Goal: Information Seeking & Learning: Understand process/instructions

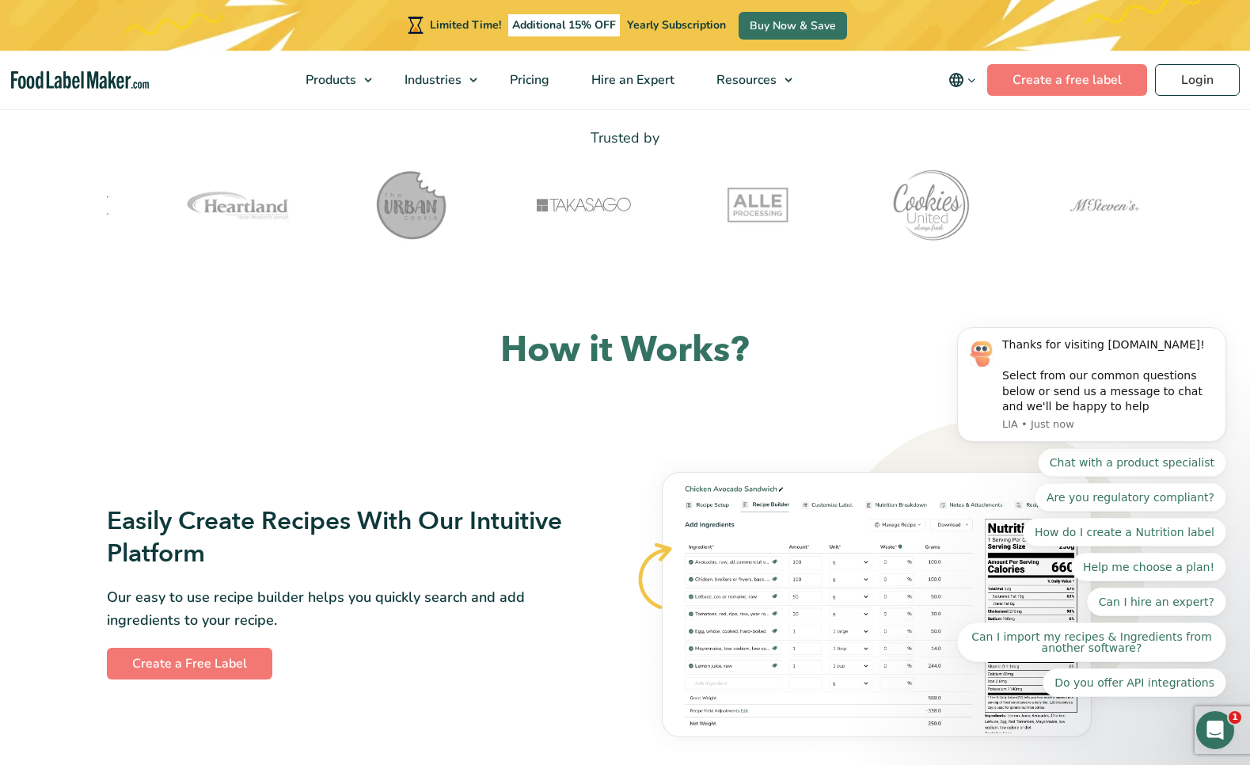
scroll to position [602, 0]
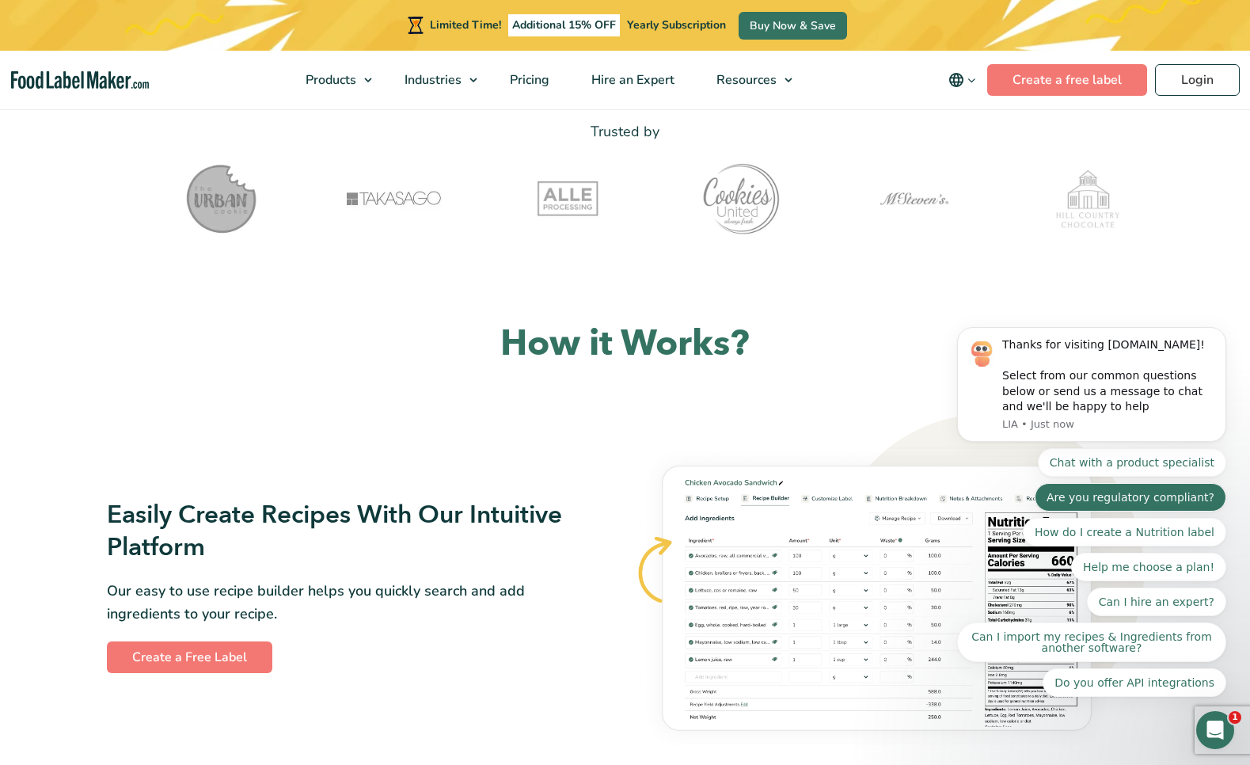
click at [1163, 492] on button "Are you regulatory compliant?" at bounding box center [1131, 497] width 192 height 28
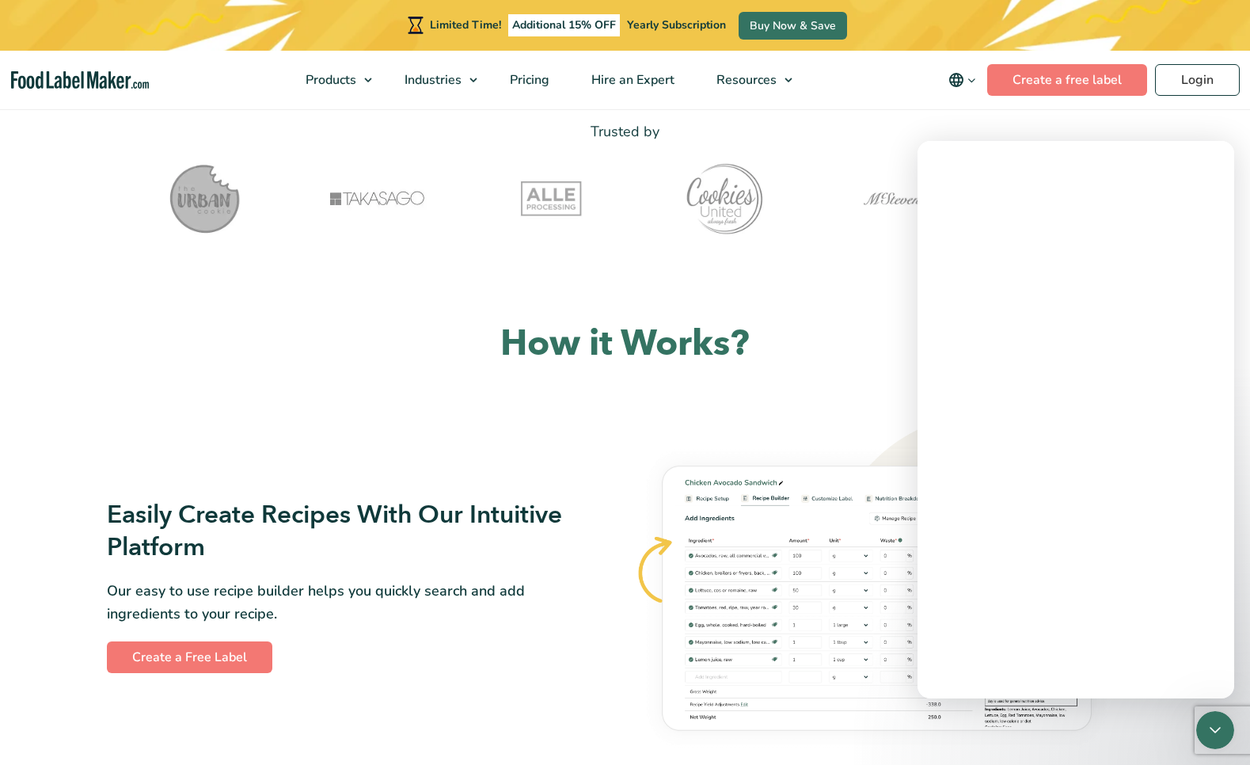
scroll to position [0, 0]
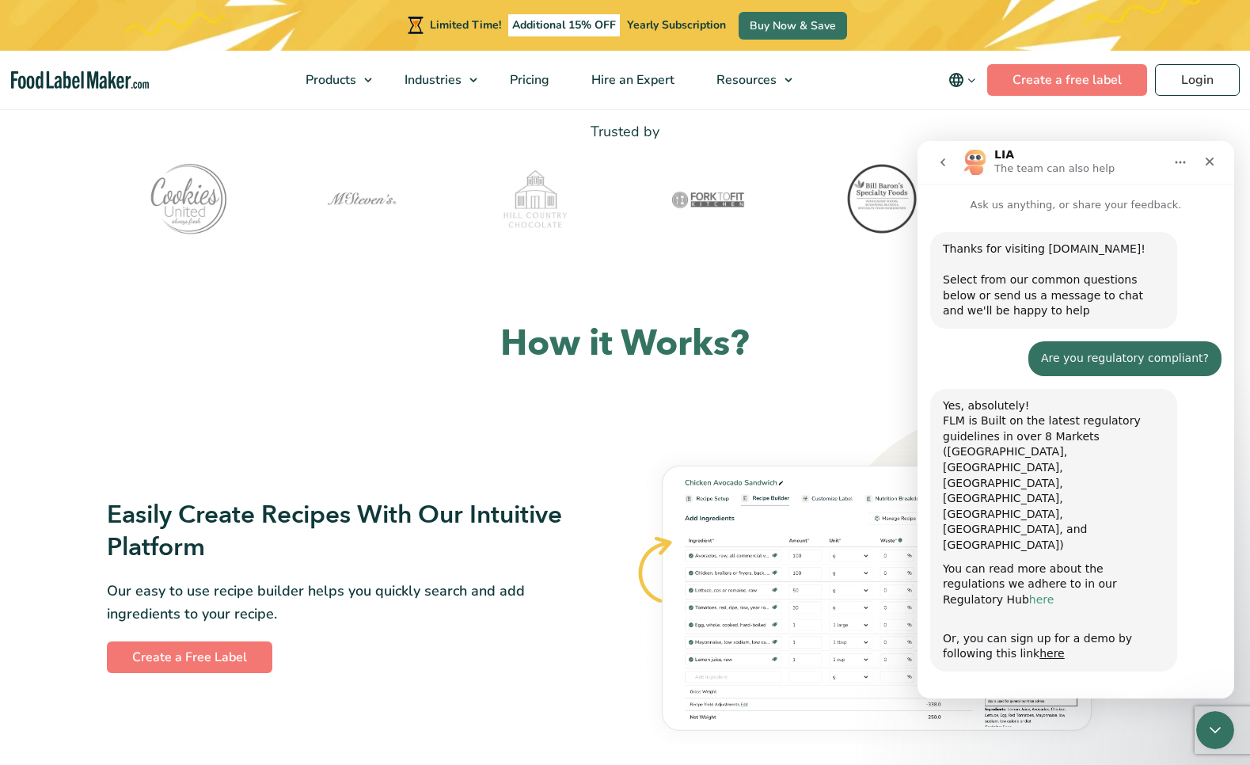
click at [1054, 593] on link "here" at bounding box center [1041, 599] width 25 height 13
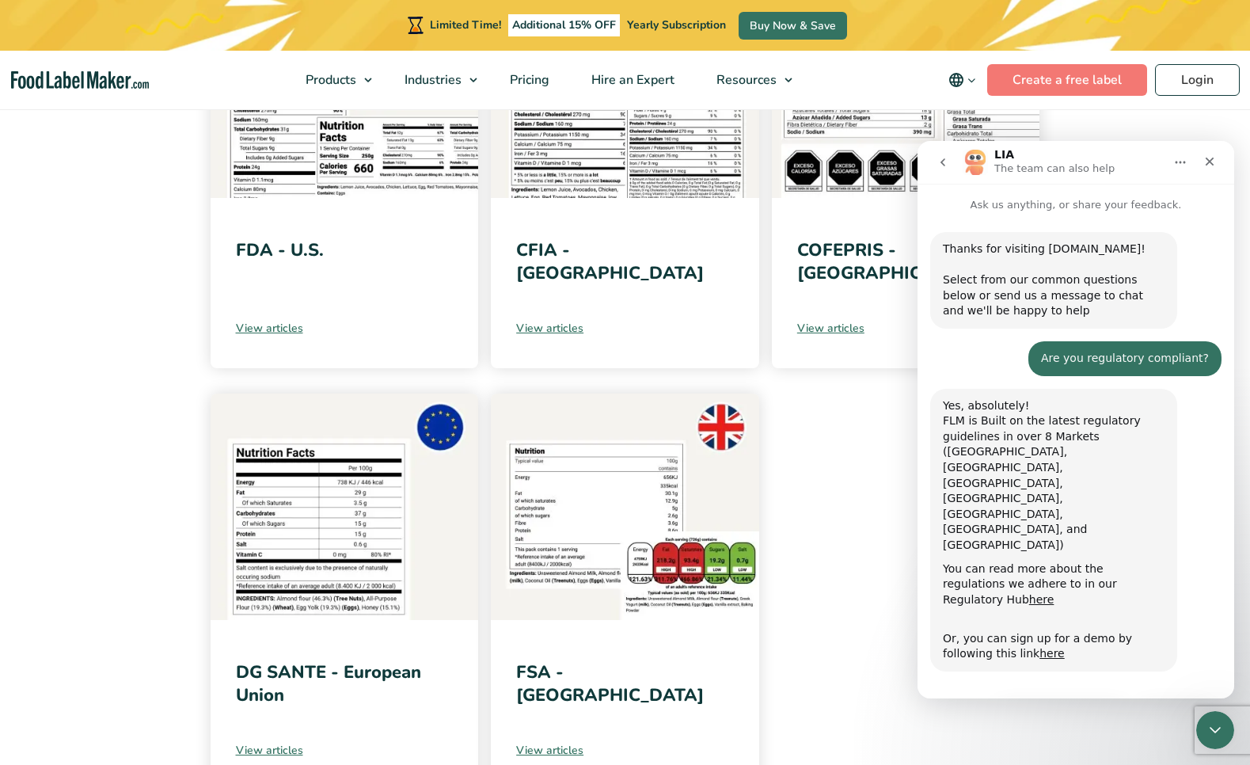
scroll to position [335, 0]
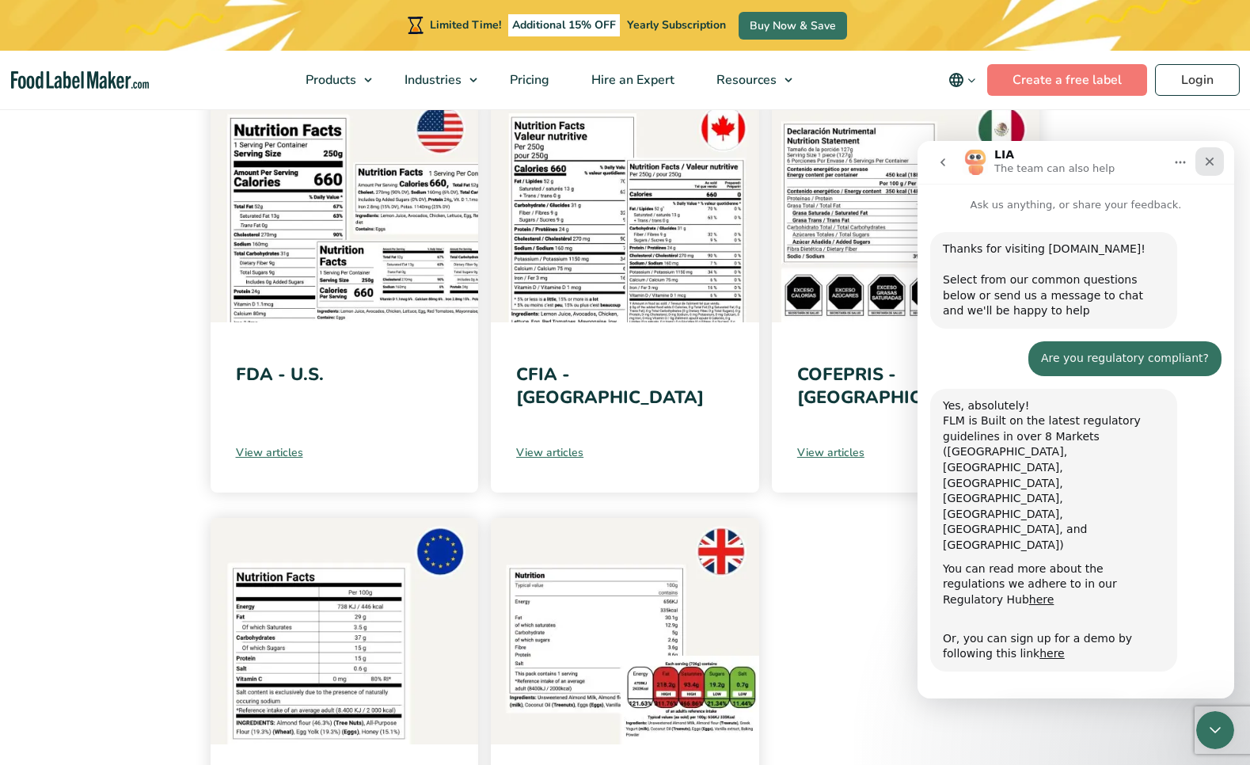
click at [1213, 162] on icon "Close" at bounding box center [1209, 161] width 13 height 13
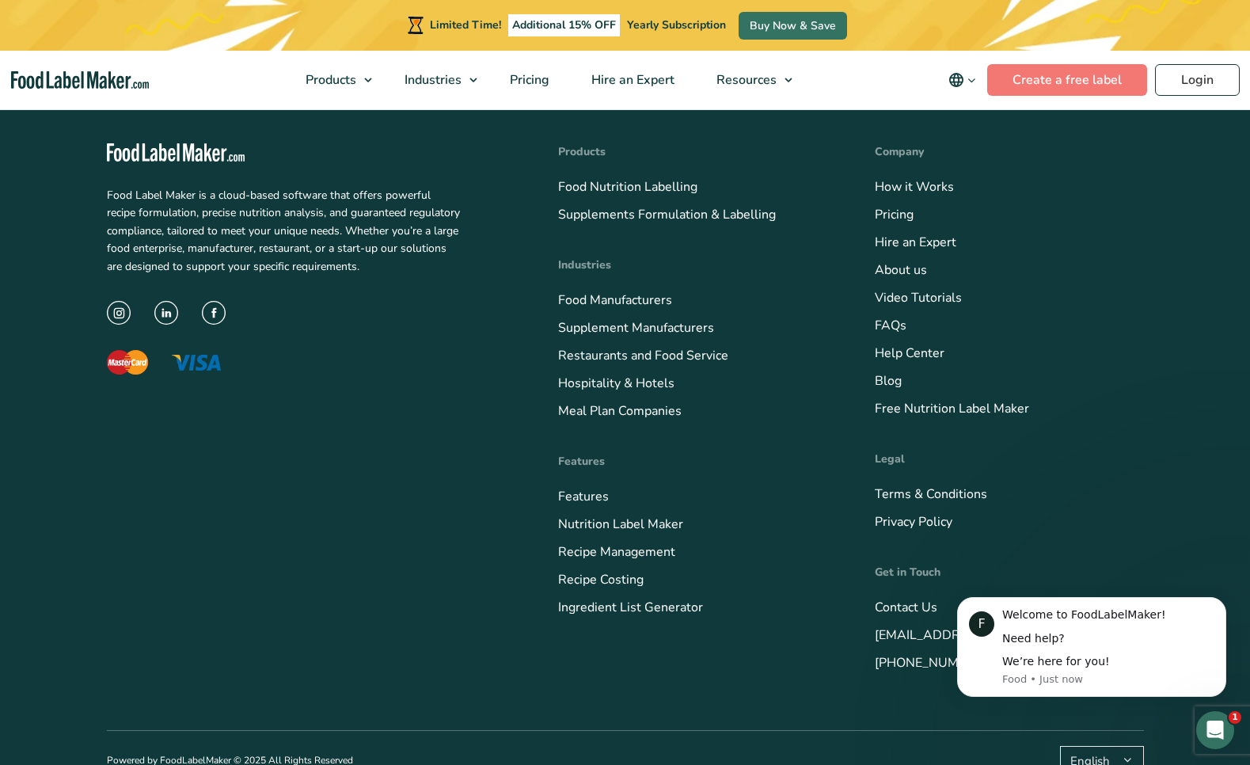
scroll to position [1229, 0]
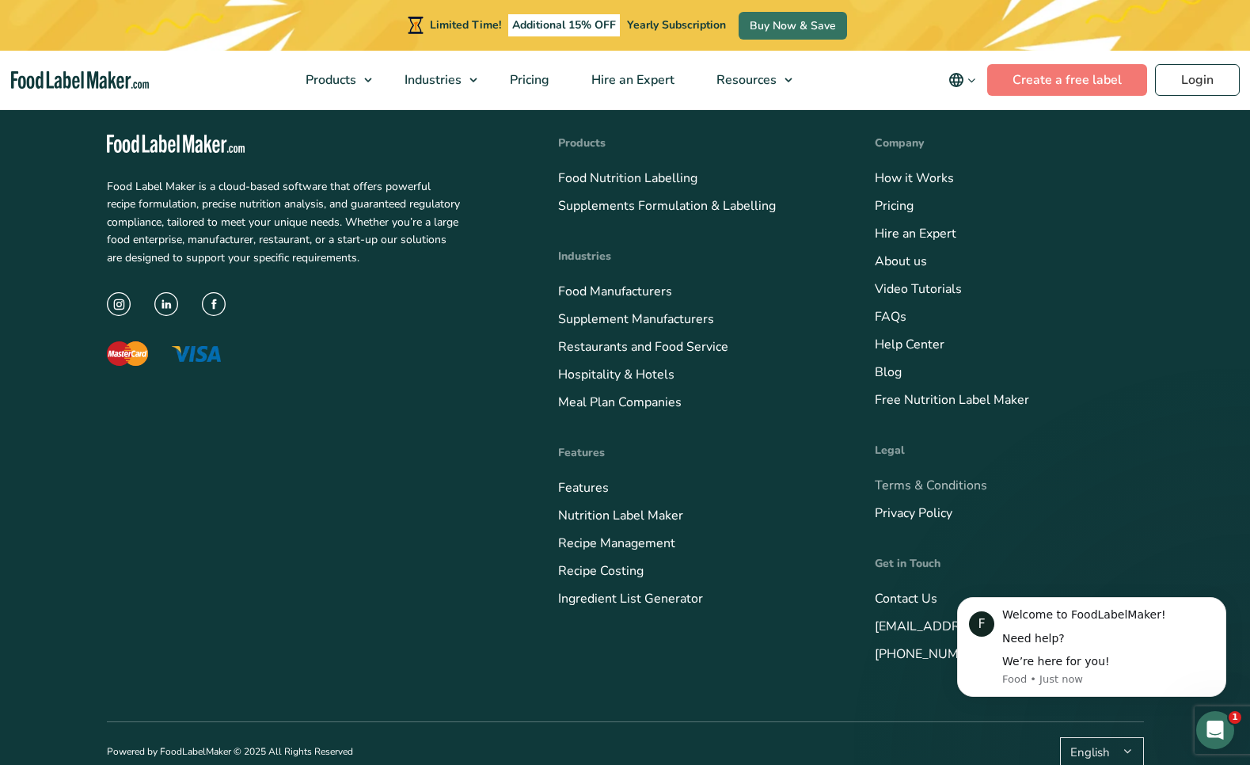
click at [919, 488] on link "Terms & Conditions" at bounding box center [931, 485] width 112 height 17
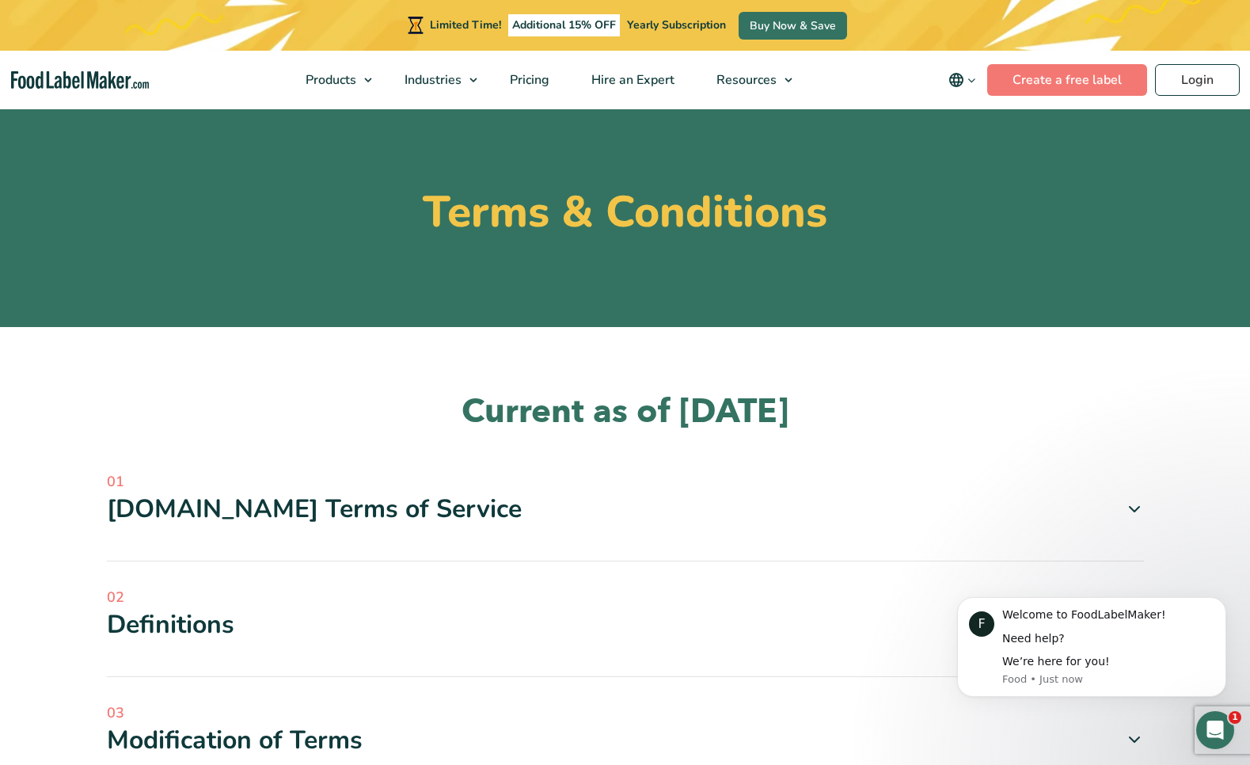
scroll to position [303, 0]
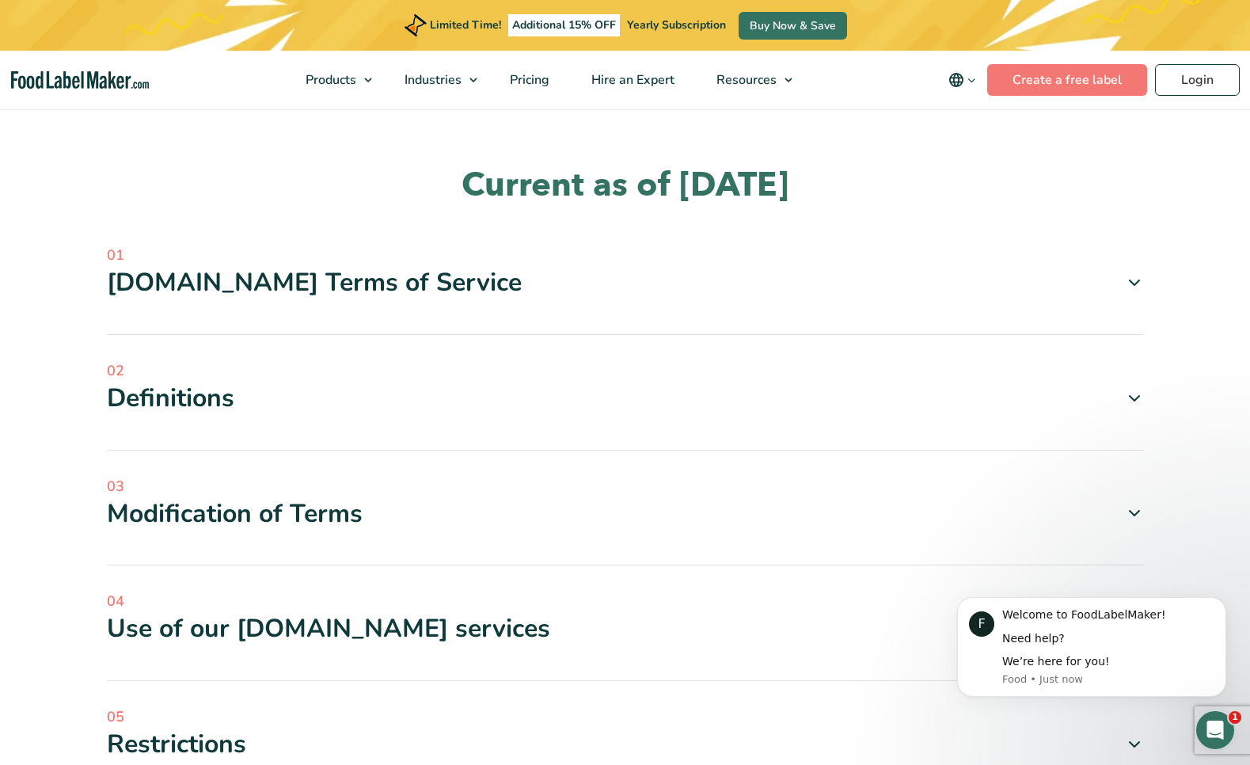
click at [593, 267] on div "Foodlabelmaker.com Terms of Service" at bounding box center [625, 282] width 1037 height 33
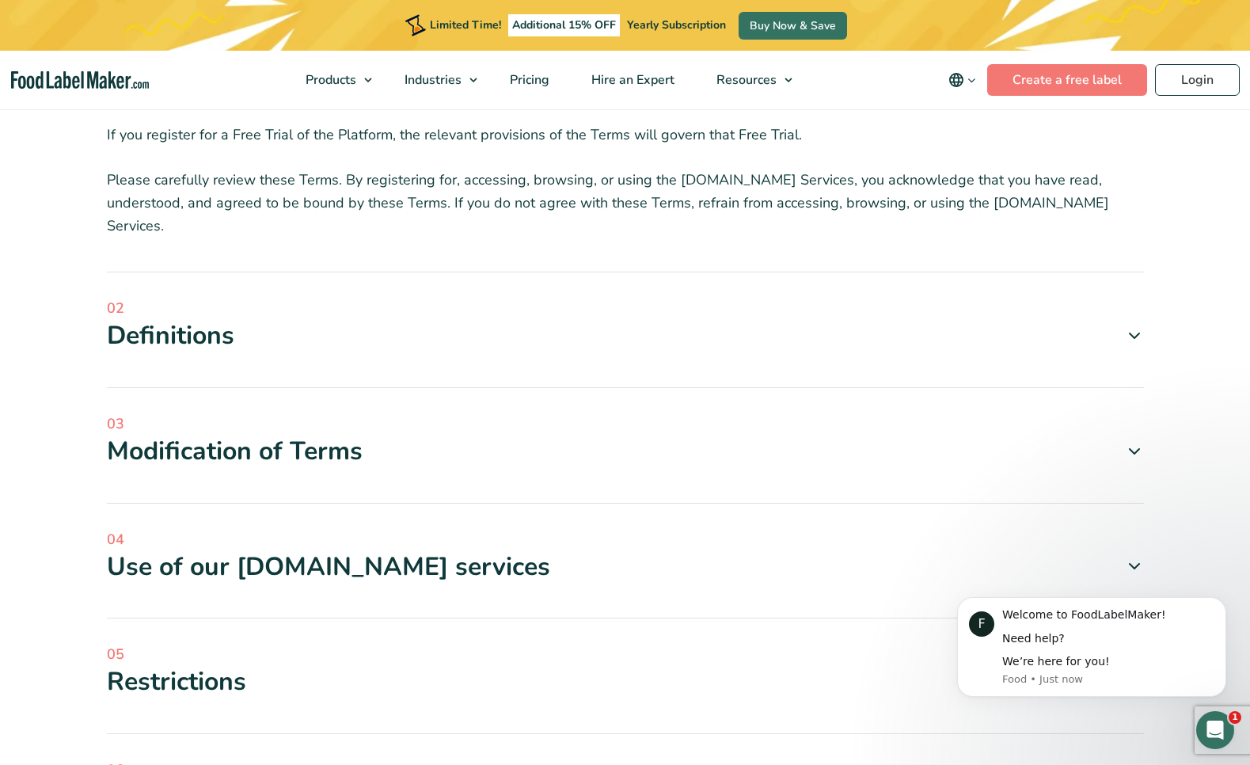
scroll to position [770, 0]
click at [663, 332] on div "Definitions" at bounding box center [625, 334] width 1037 height 33
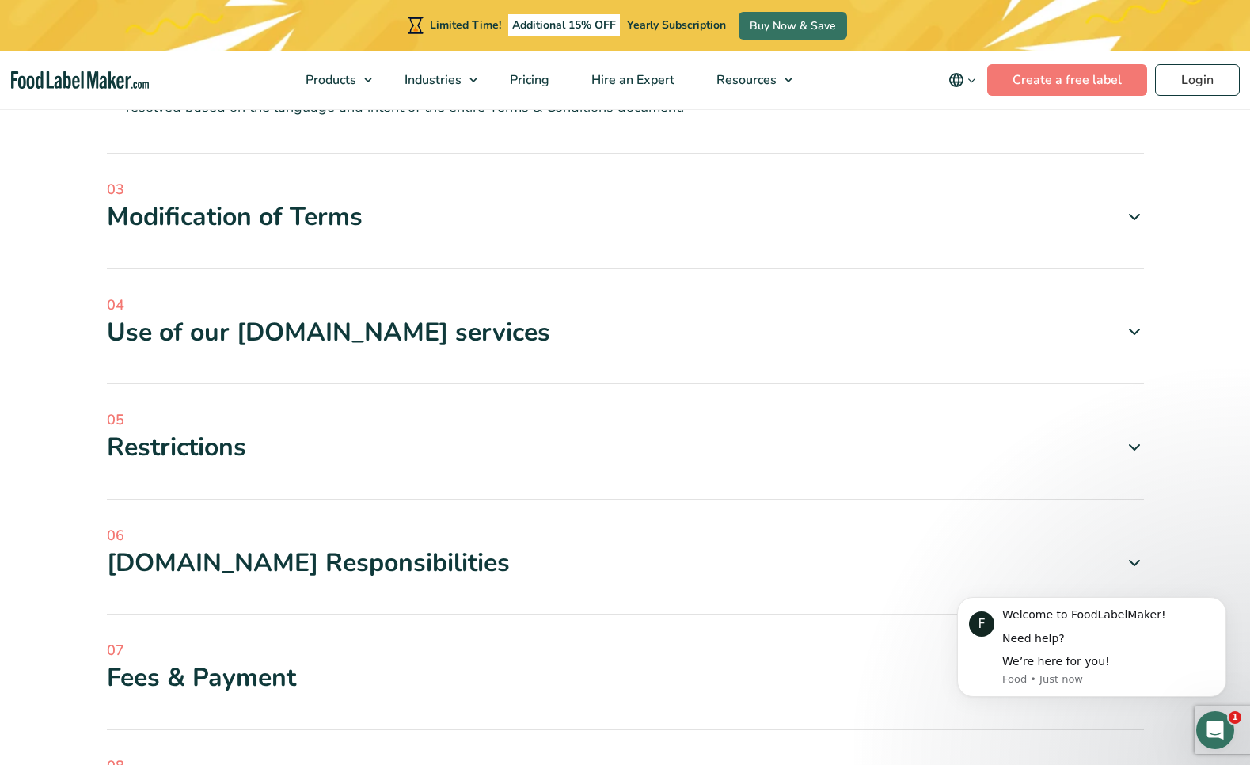
scroll to position [2113, 0]
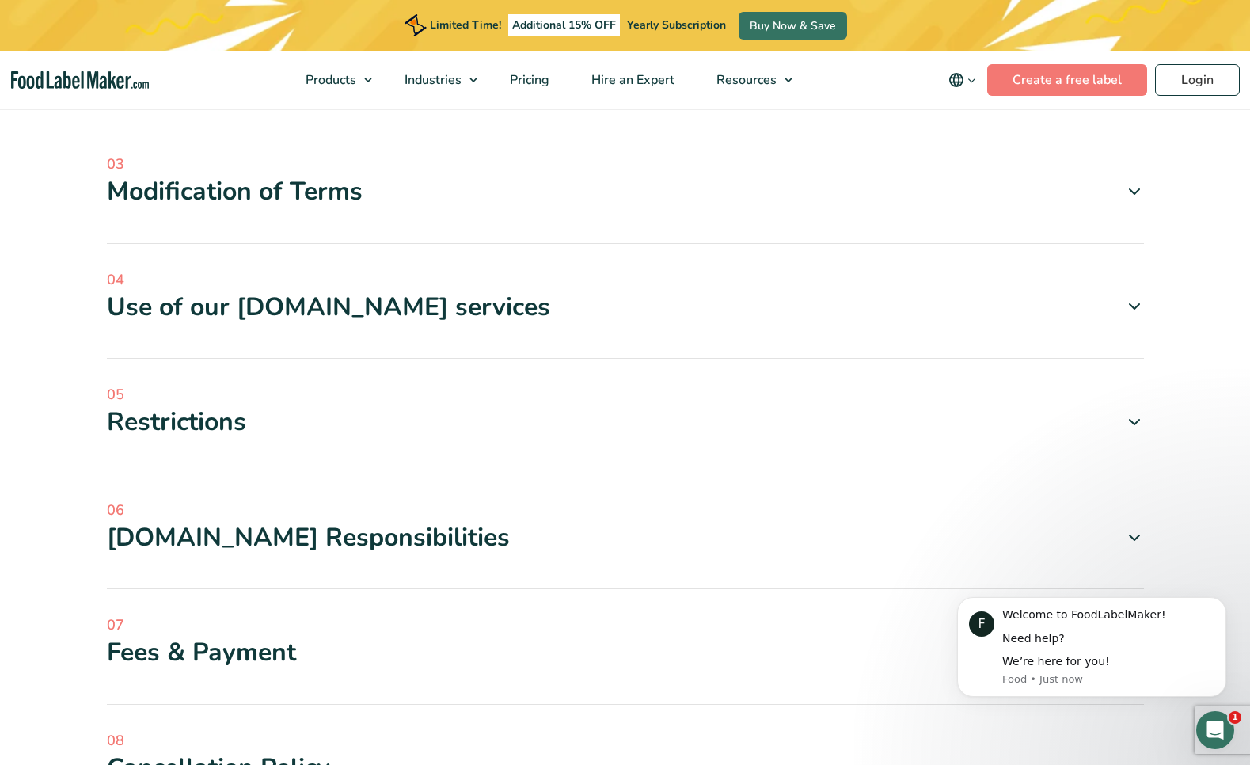
click at [443, 177] on div "Modification of Terms" at bounding box center [625, 191] width 1037 height 33
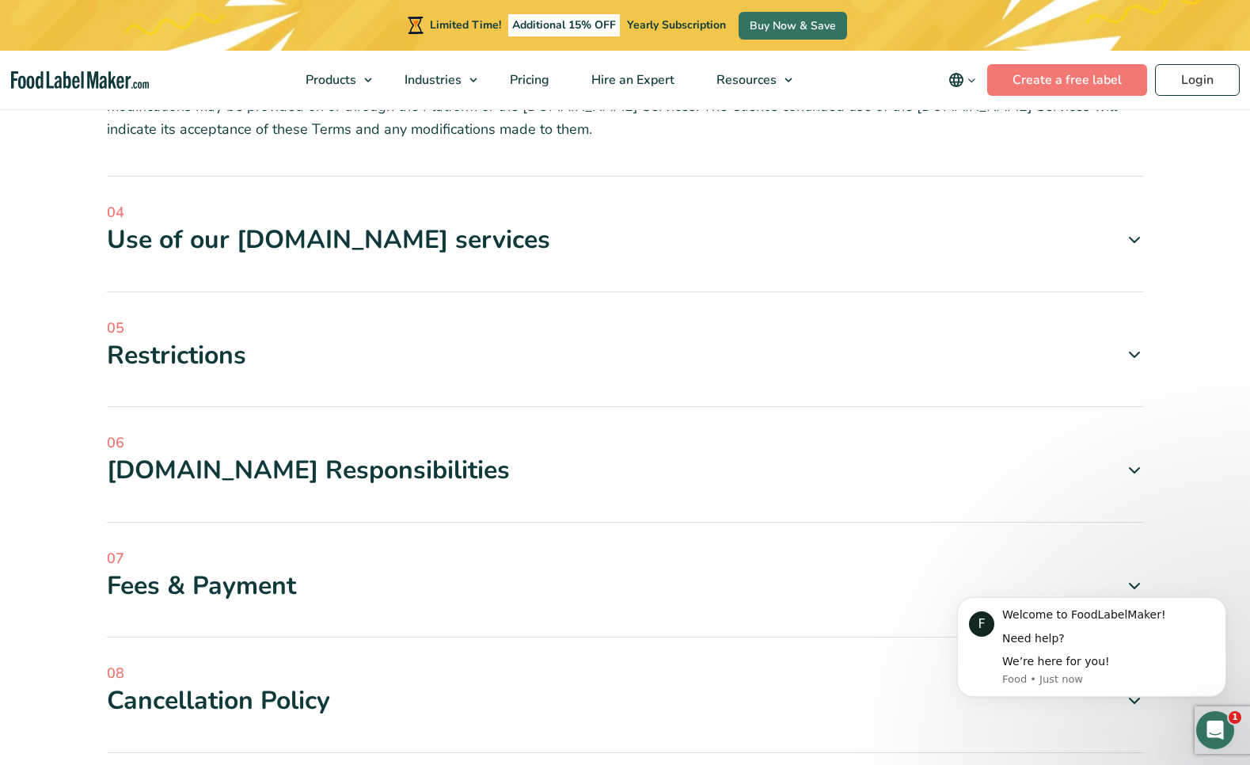
scroll to position [2277, 0]
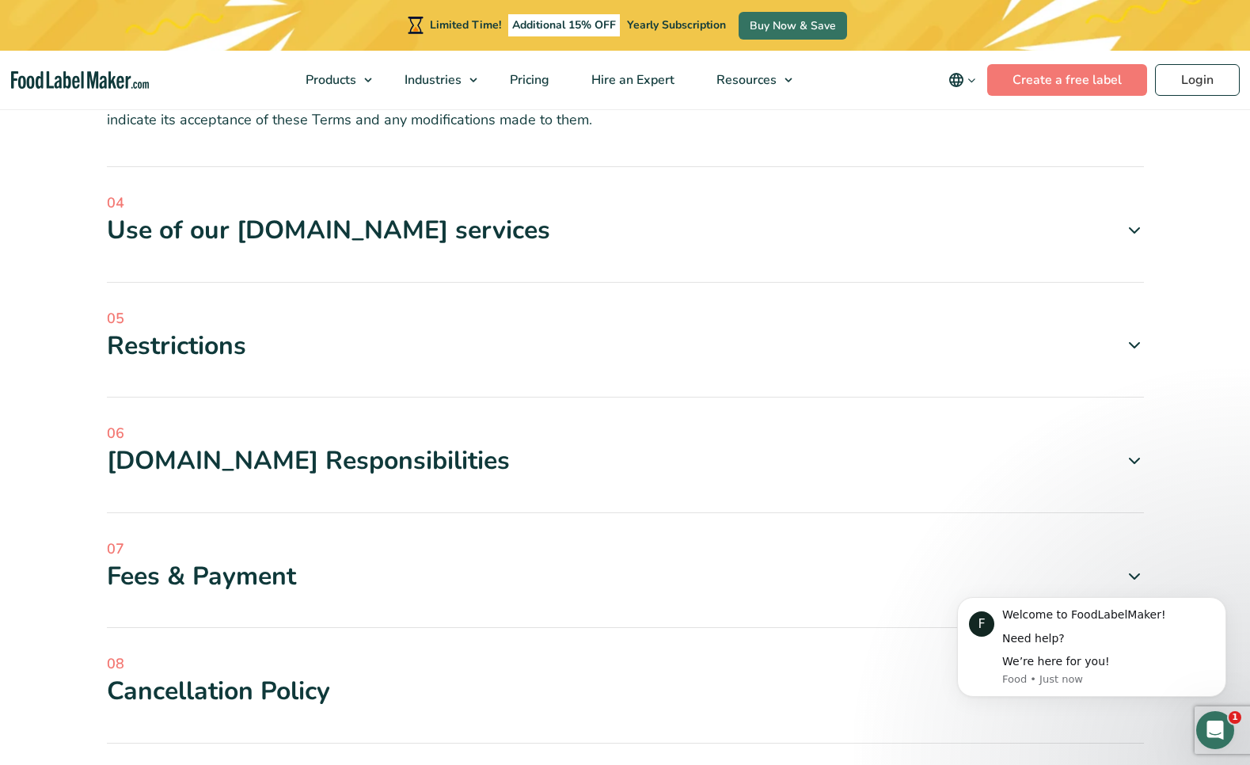
click at [477, 235] on div "Use of our Foodlabelmaker.com services" at bounding box center [625, 230] width 1037 height 33
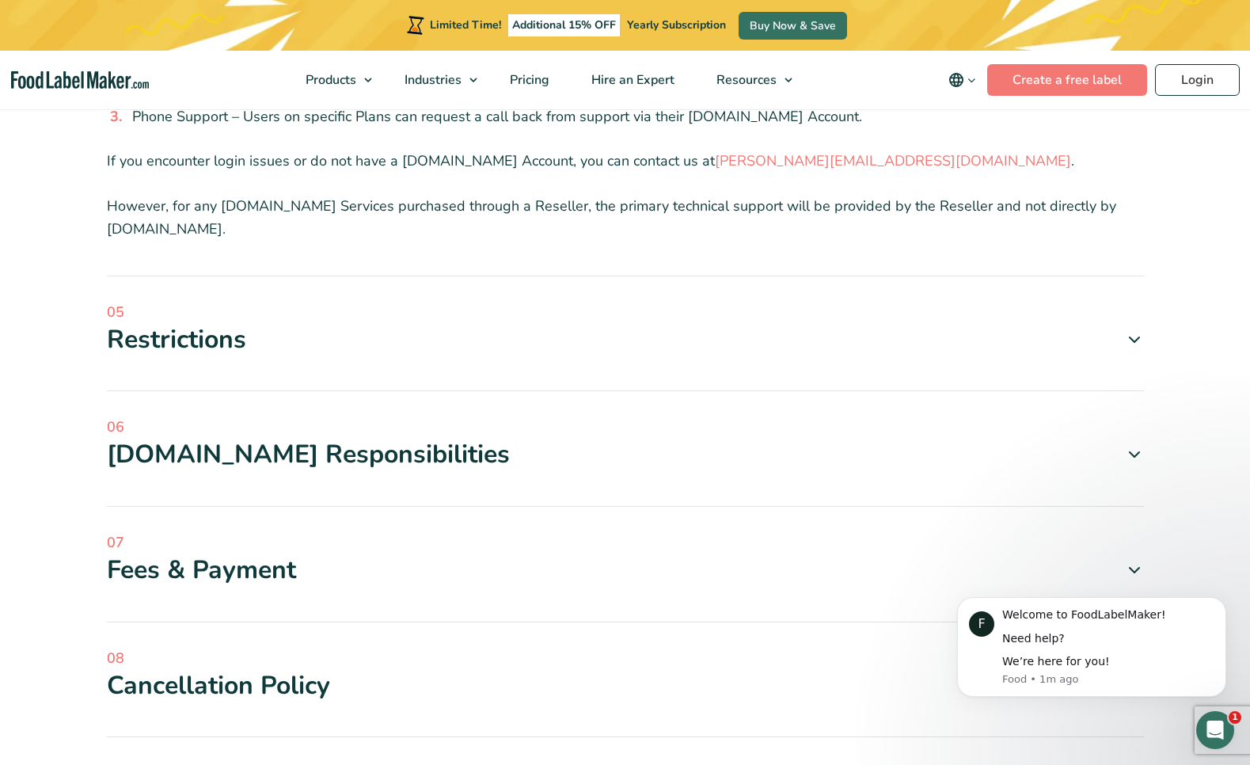
scroll to position [3364, 0]
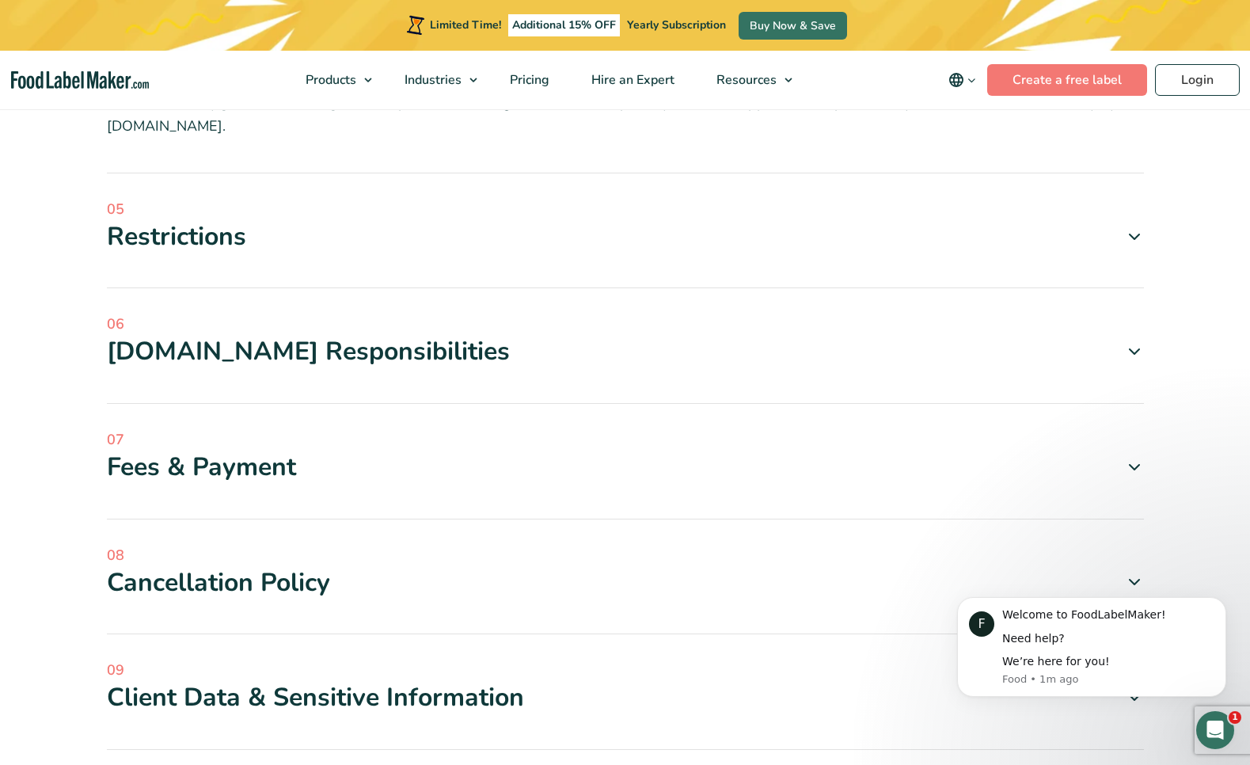
click at [668, 257] on div "05 Restrictions Avoid any unlawful, unauthorized, or fraudulent use of the Food…" at bounding box center [625, 244] width 1037 height 90
click at [668, 245] on div "Restrictions" at bounding box center [625, 236] width 1037 height 33
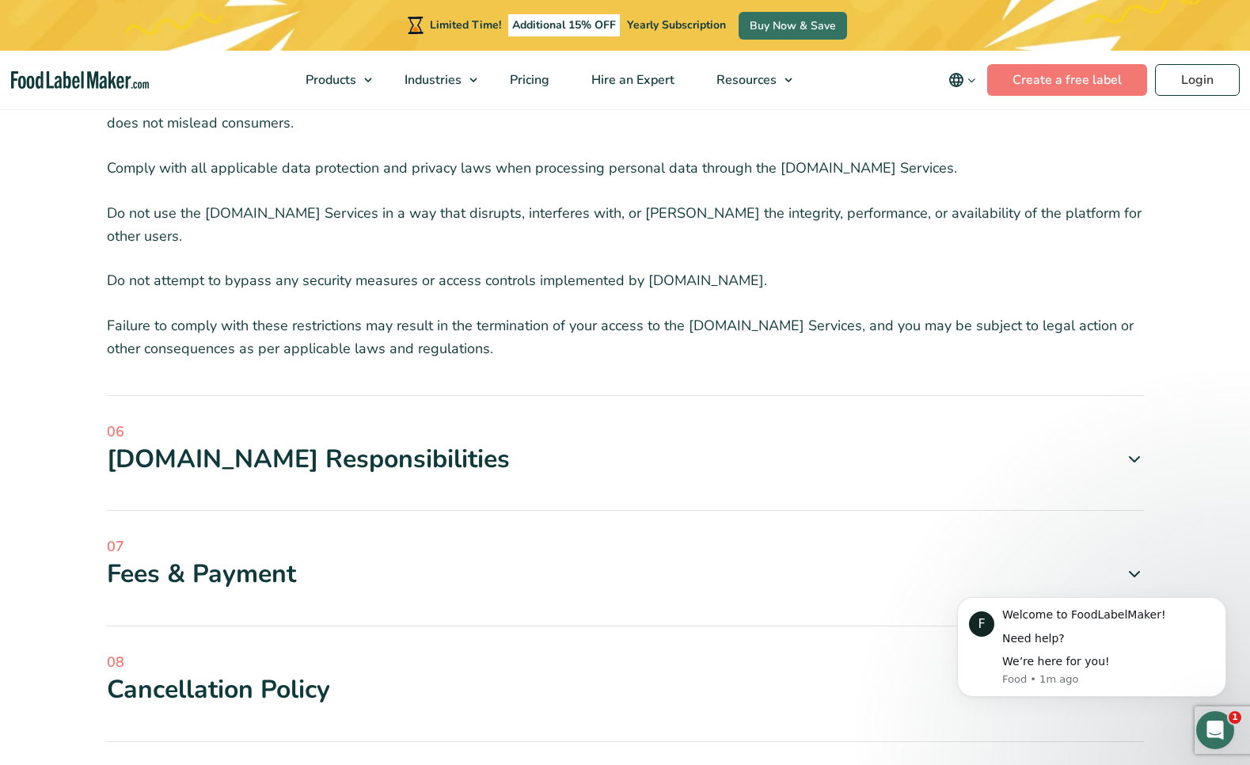
scroll to position [4053, 0]
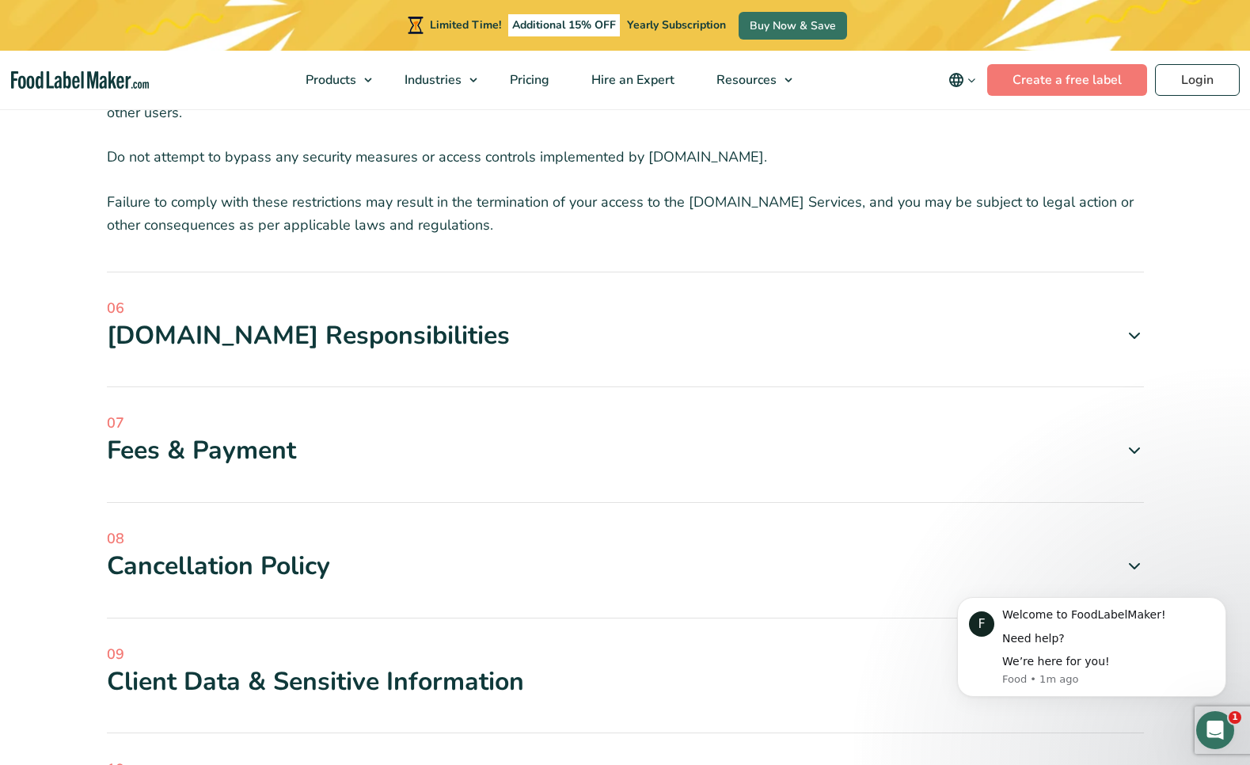
click at [479, 352] on div "Foodlabelmaker.com Responsibilities" at bounding box center [625, 335] width 1037 height 33
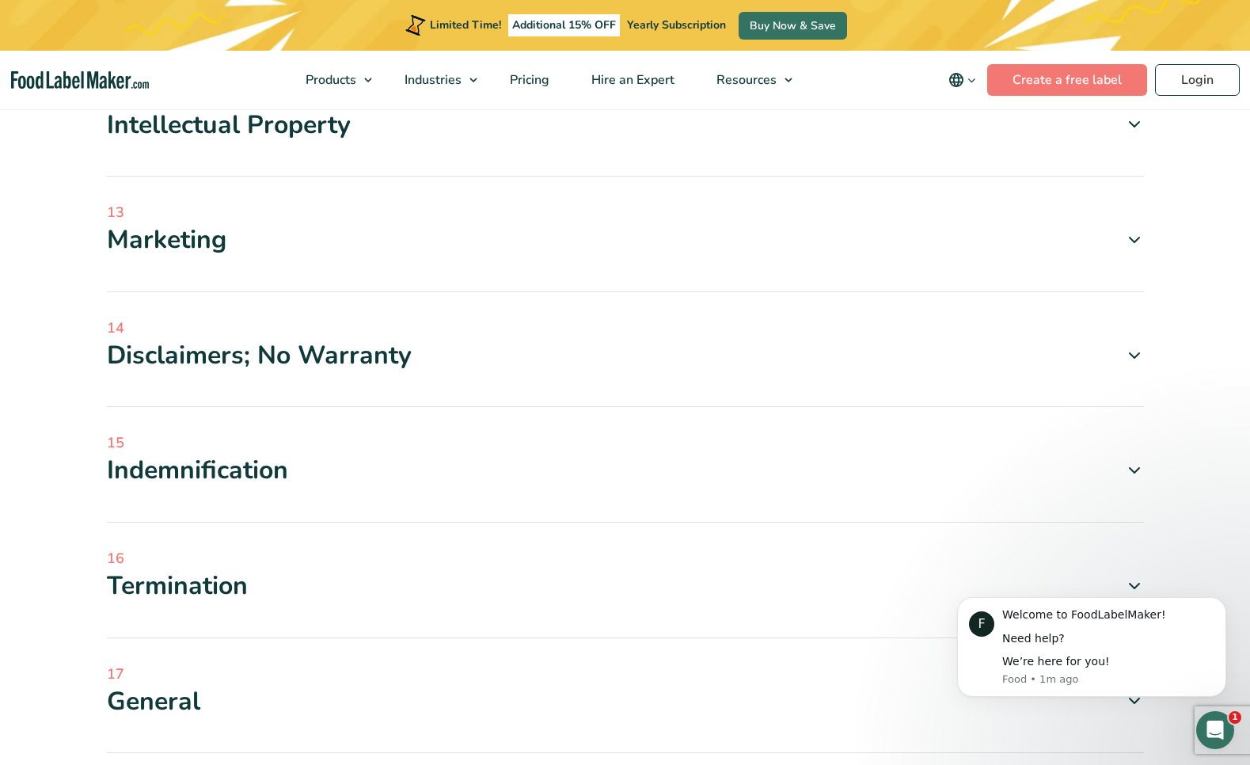
scroll to position [5362, 0]
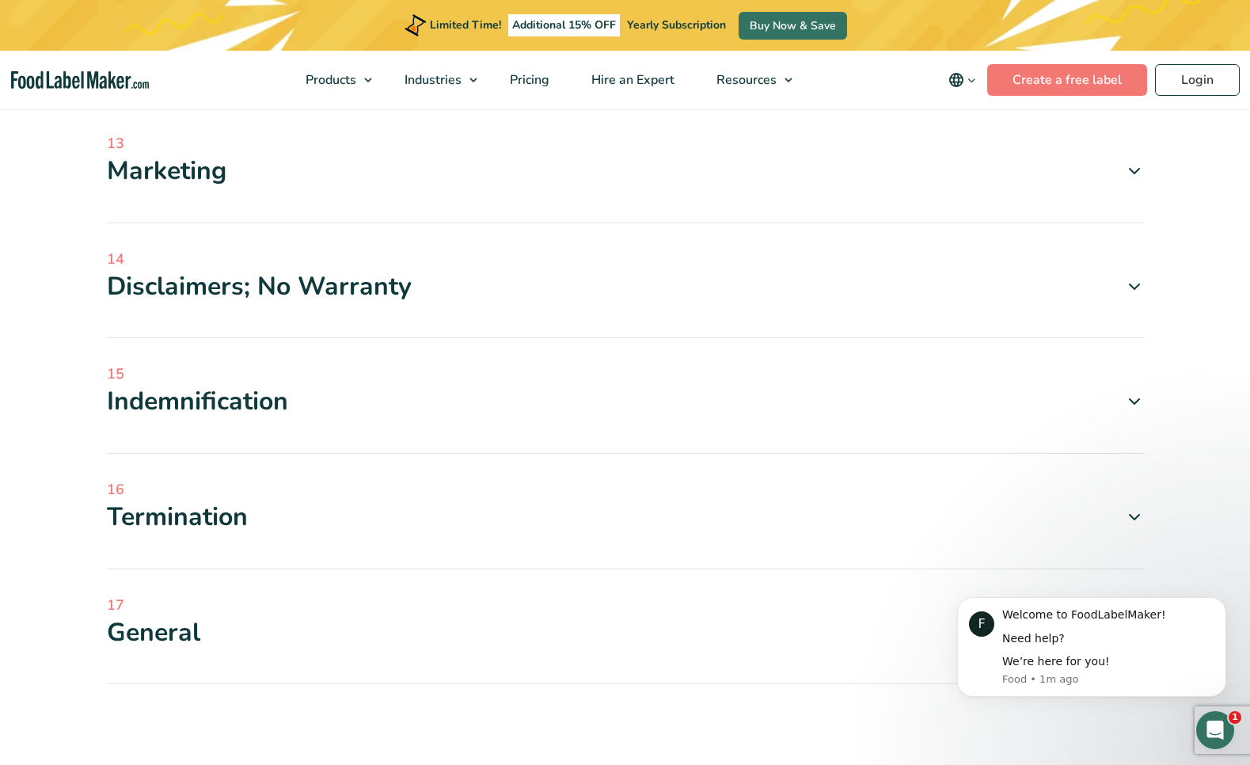
click at [529, 303] on div "Disclaimers; No Warranty" at bounding box center [625, 286] width 1037 height 33
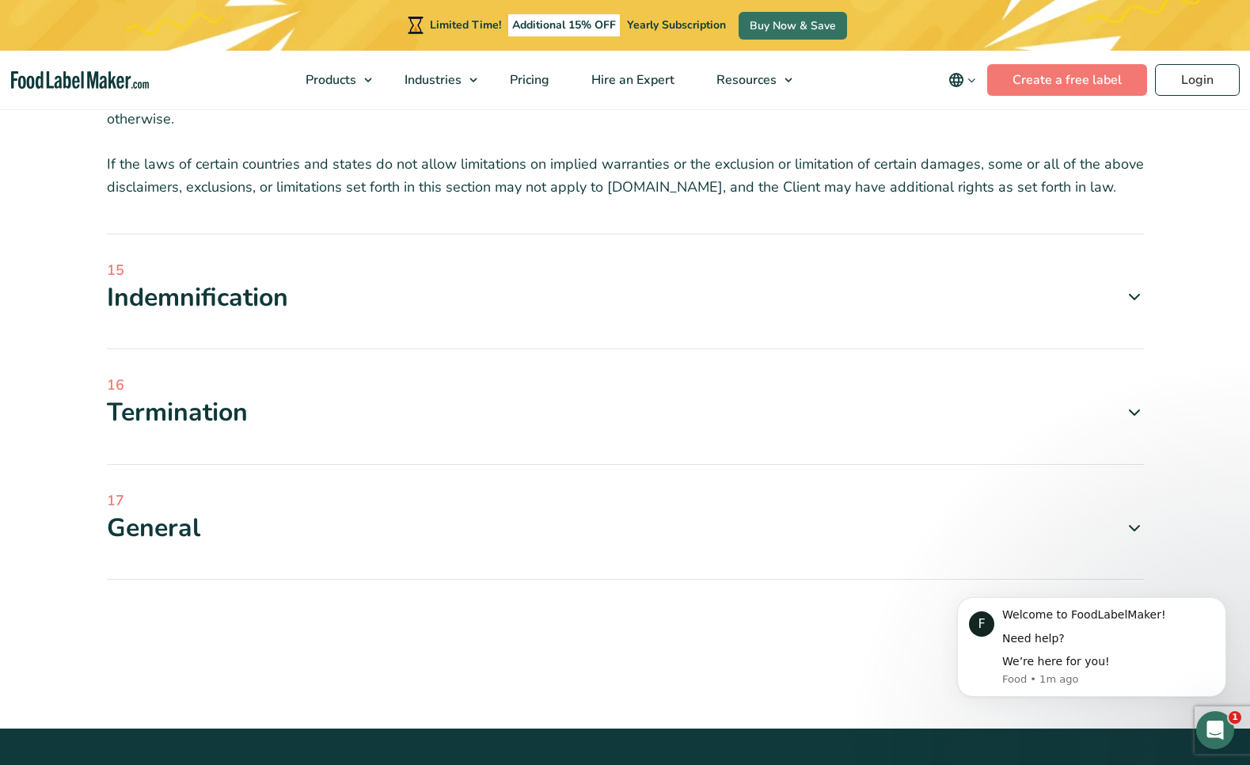
scroll to position [5872, 0]
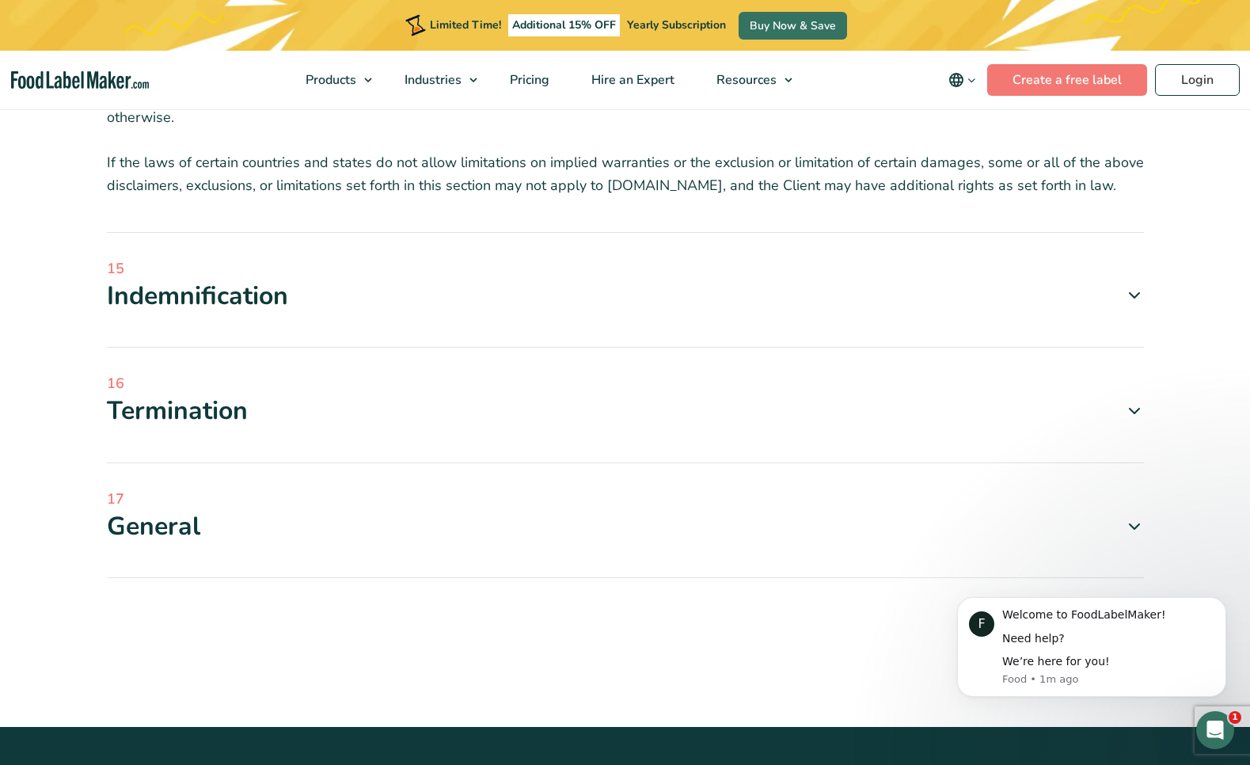
click at [596, 313] on div "Indemnification" at bounding box center [625, 295] width 1037 height 33
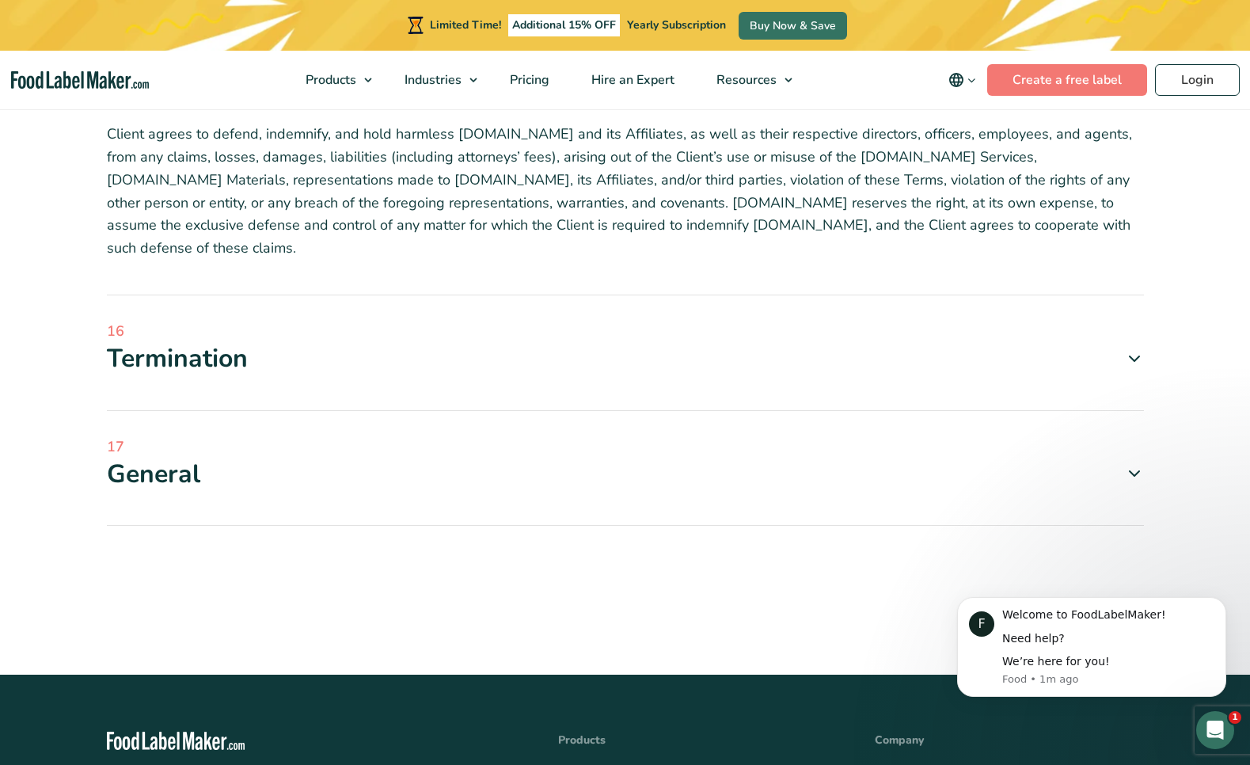
scroll to position [6138, 0]
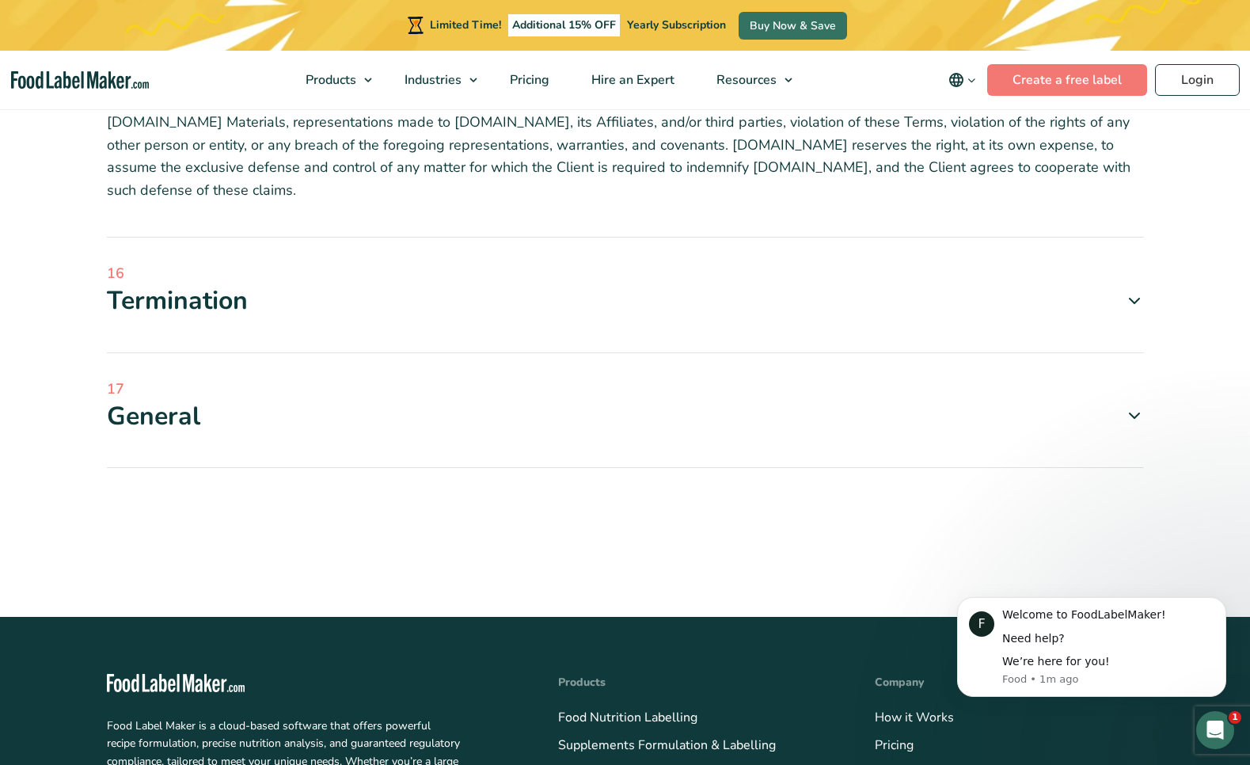
click at [579, 427] on div "General" at bounding box center [625, 416] width 1037 height 33
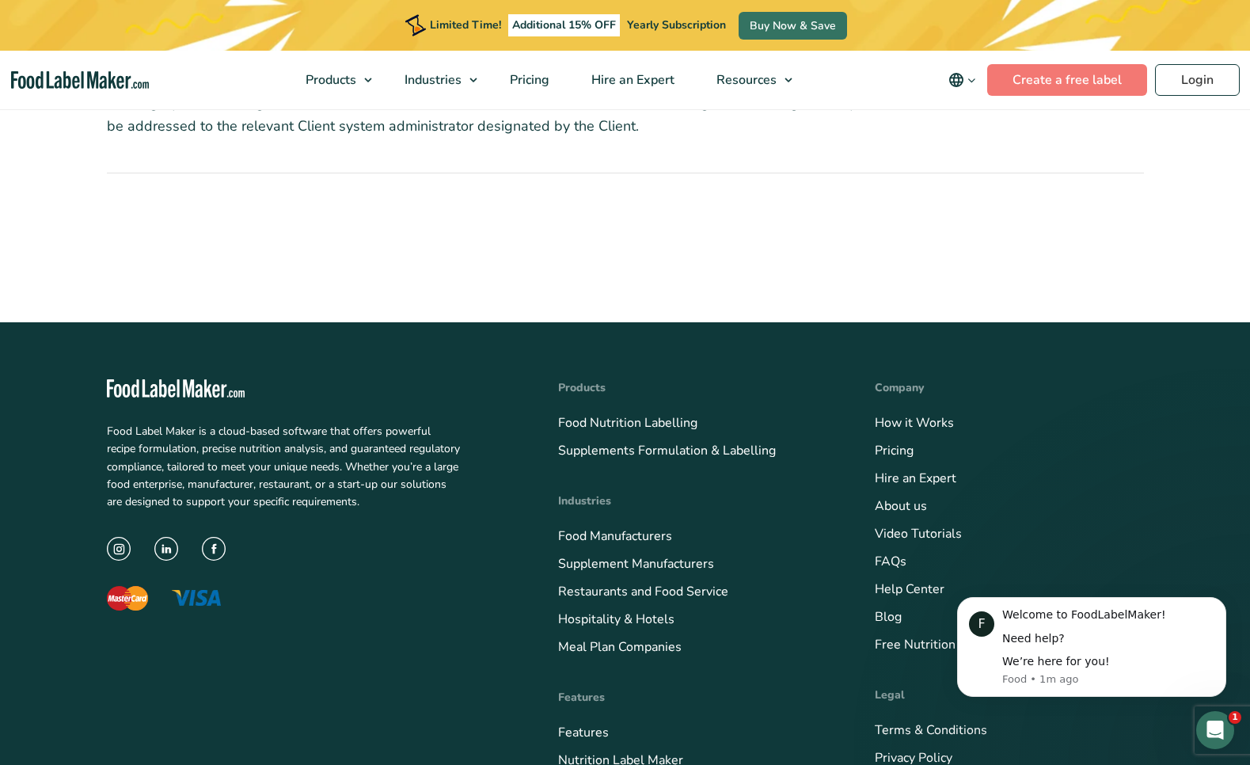
scroll to position [7371, 0]
